Goal: Information Seeking & Learning: Learn about a topic

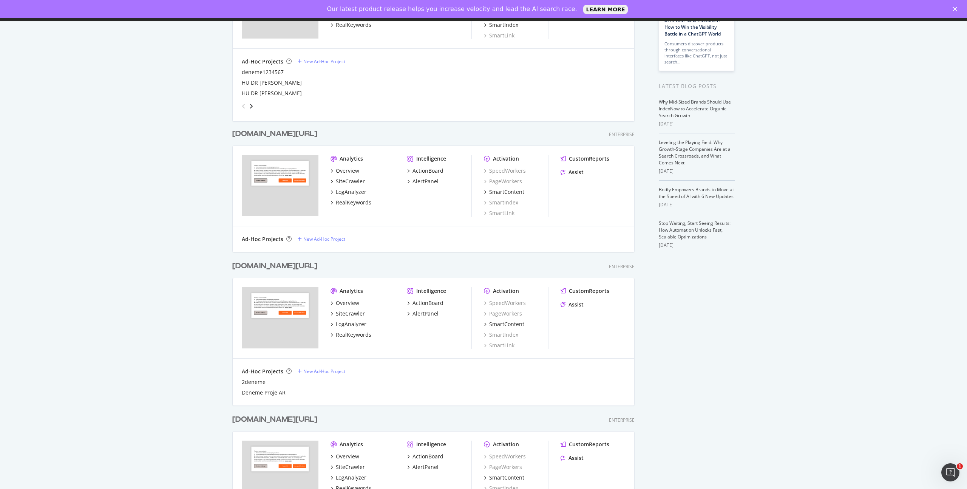
scroll to position [136, 0]
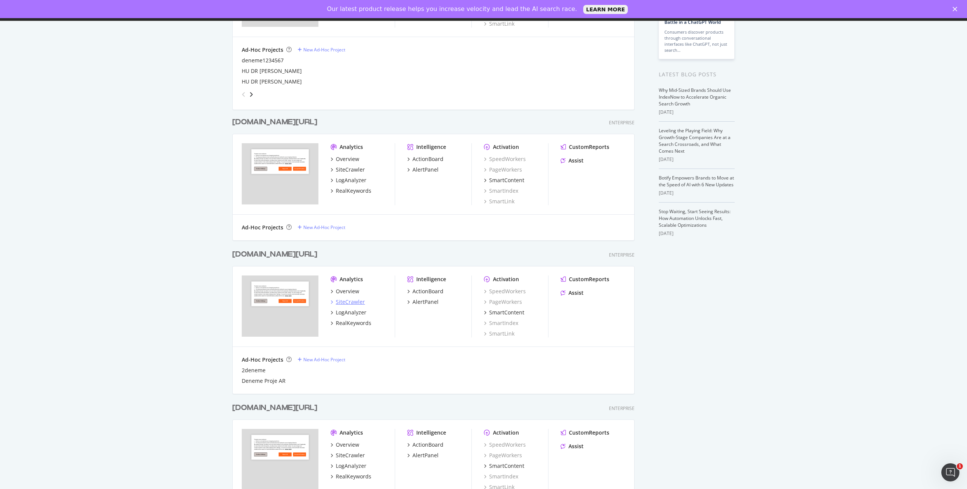
click at [346, 302] on div "SiteCrawler" at bounding box center [350, 302] width 29 height 8
